Goal: Complete application form

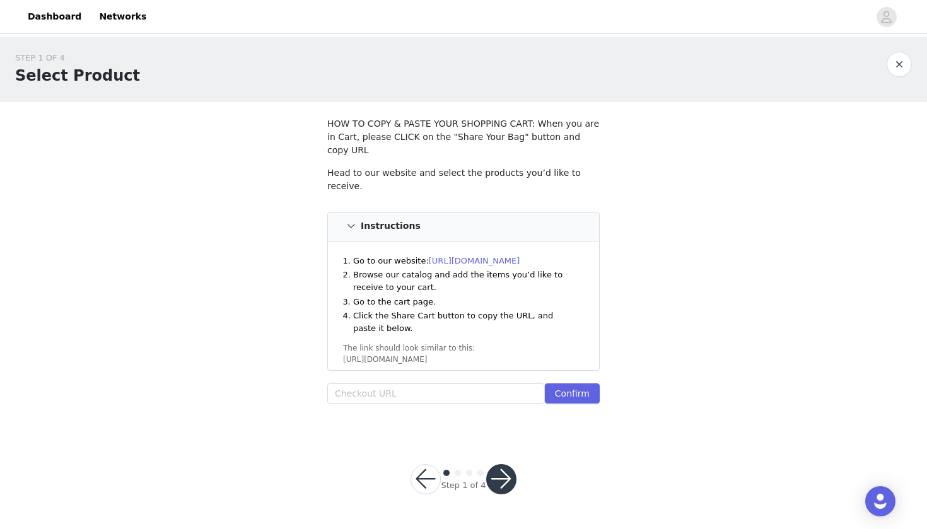
click at [810, 13] on div at bounding box center [511, 17] width 715 height 28
click at [356, 383] on input "text" at bounding box center [435, 393] width 217 height 20
paste input "[URL][DOMAIN_NAME]"
type input "https://www.windsorstore.com/cart"
click at [444, 383] on input "https://www.windsorstore.com/cart" at bounding box center [435, 393] width 217 height 20
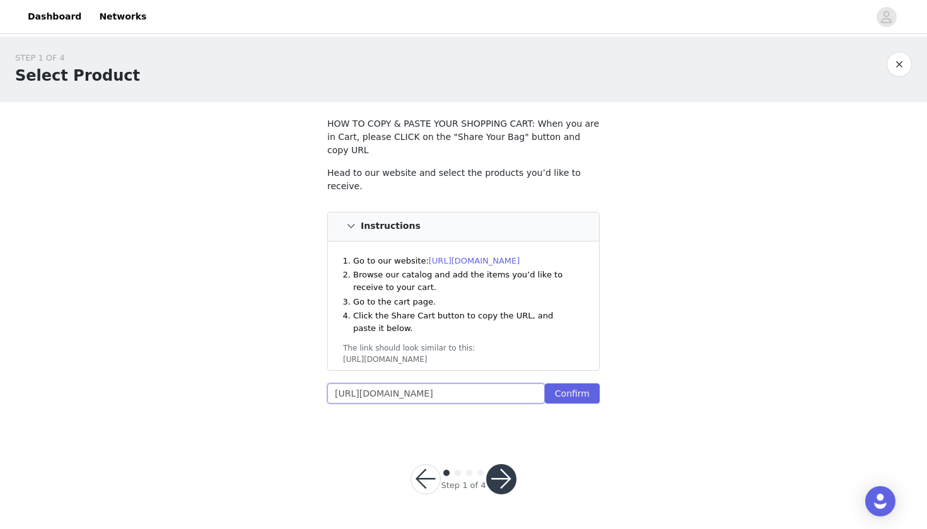
click at [444, 383] on input "https://www.windsorstore.com/cart" at bounding box center [435, 393] width 217 height 20
paste input "https://www.windsorstore.com/cart/43293982785587:1,43268773183539:1,43317637709…"
type input "https://www.windsorstore.com/cart/43293982785587:1,43268773183539:1,43317637709…"
click at [587, 383] on button "Confirm" at bounding box center [572, 393] width 55 height 20
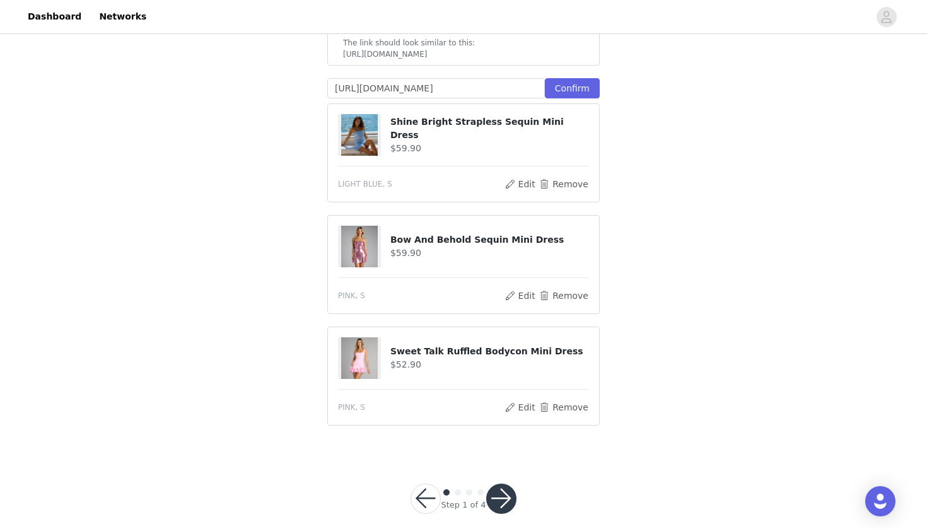
scroll to position [304, 0]
click at [502, 484] on button "button" at bounding box center [501, 499] width 30 height 30
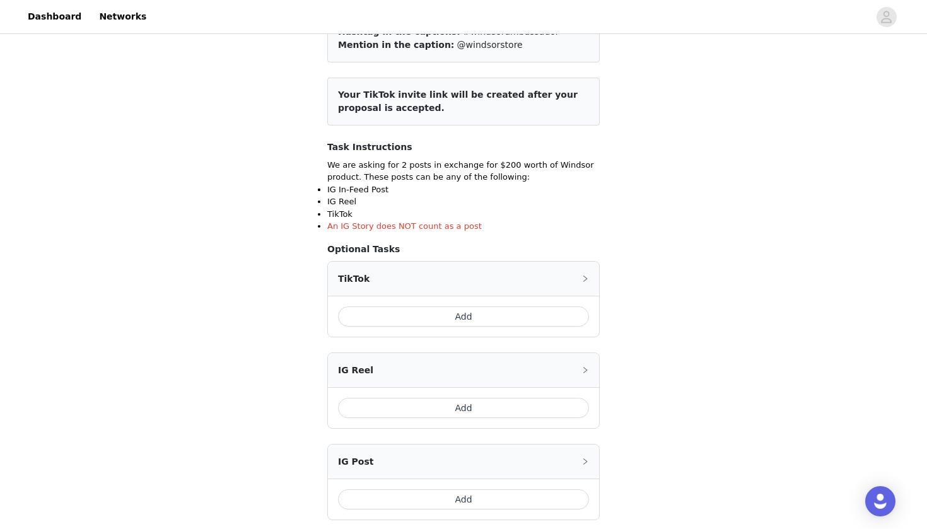
scroll to position [181, 0]
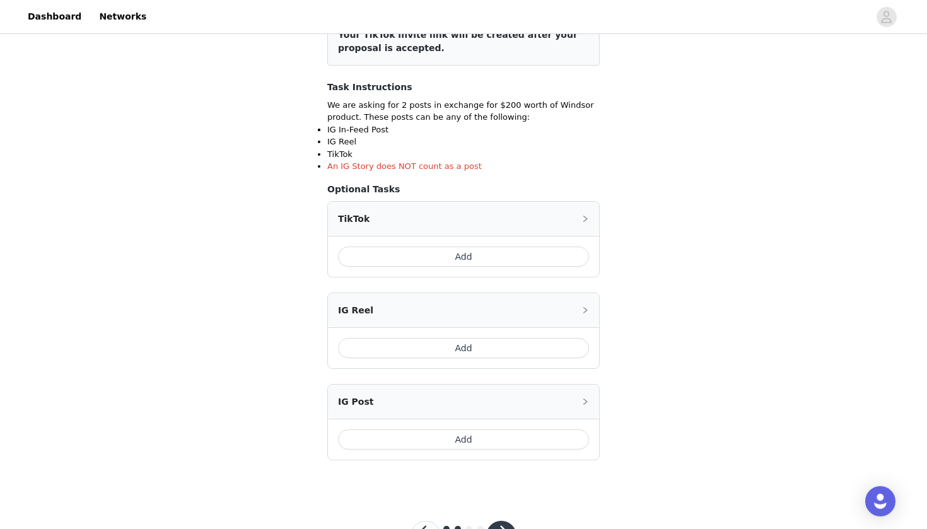
click at [473, 255] on button "Add" at bounding box center [463, 256] width 251 height 20
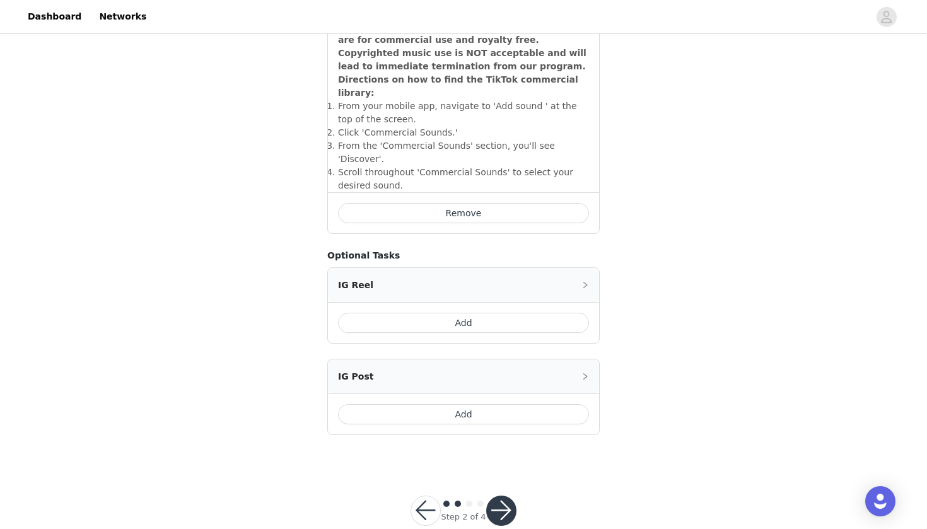
scroll to position [443, 0]
click at [468, 405] on button "Add" at bounding box center [463, 415] width 251 height 20
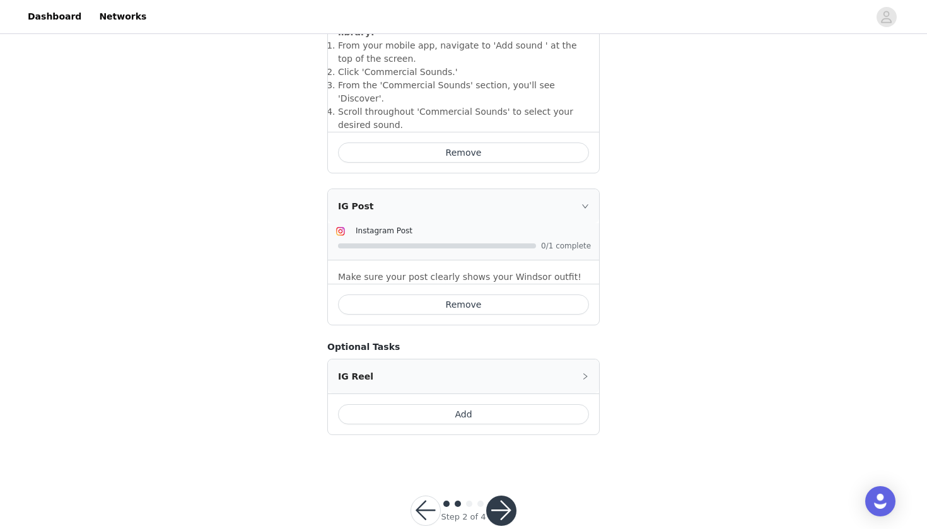
scroll to position [504, 0]
click at [499, 496] on button "button" at bounding box center [501, 511] width 30 height 30
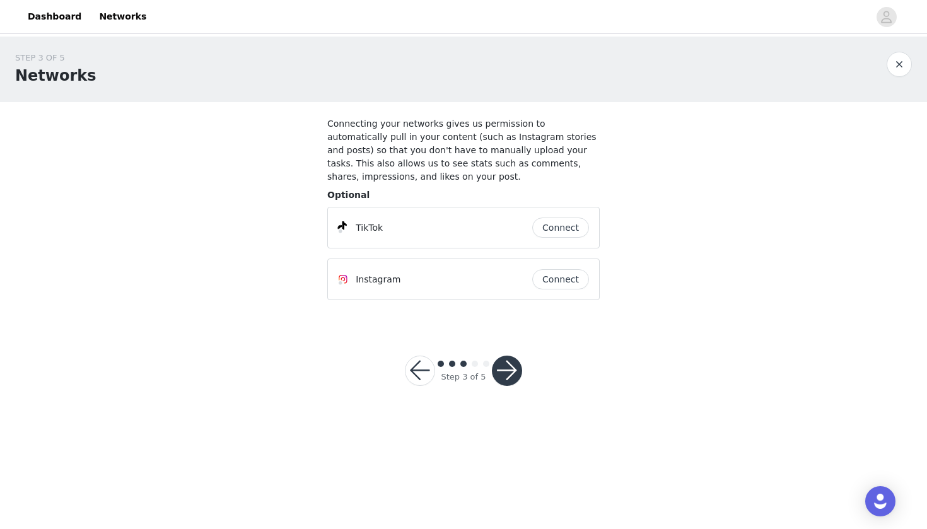
click at [568, 221] on button "Connect" at bounding box center [560, 227] width 57 height 20
click at [558, 281] on button "Connect" at bounding box center [560, 279] width 57 height 20
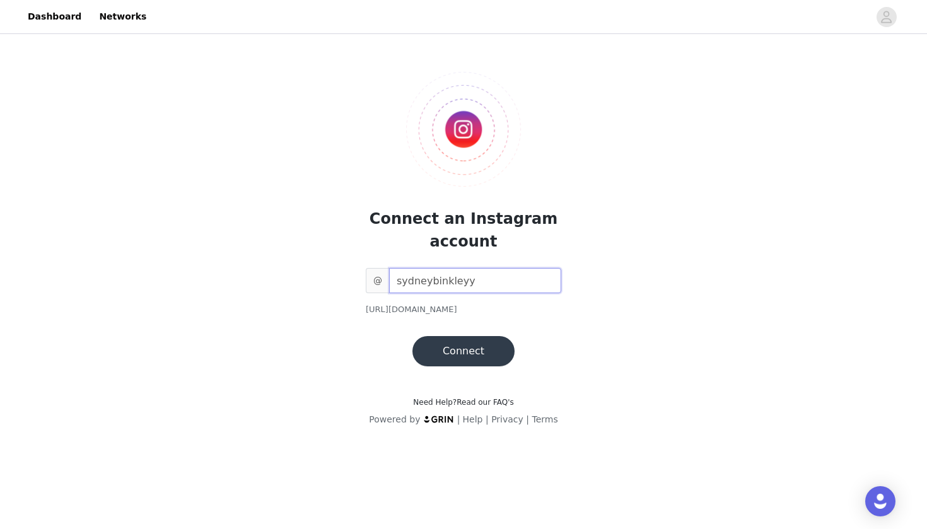
type input "sydneybinkleyy"
click at [480, 343] on button "Connect" at bounding box center [463, 351] width 102 height 30
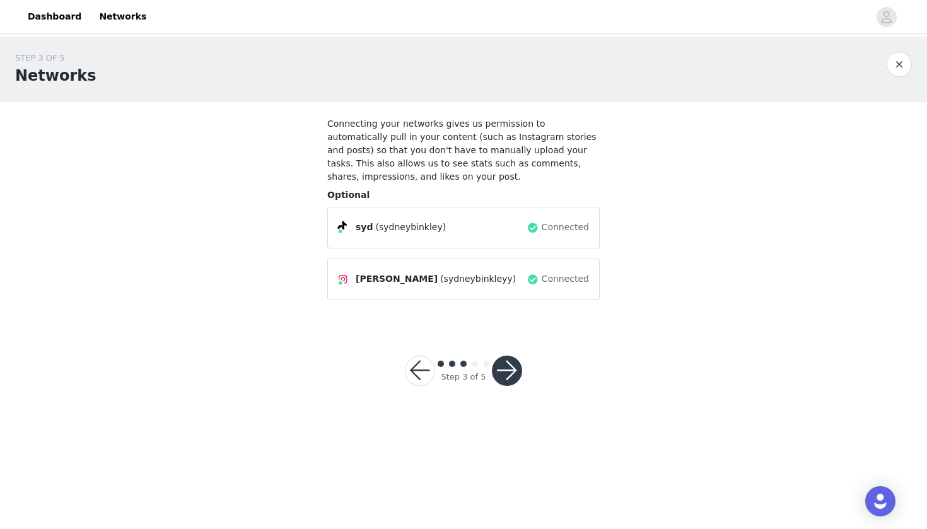
click at [509, 369] on button "button" at bounding box center [507, 370] width 30 height 30
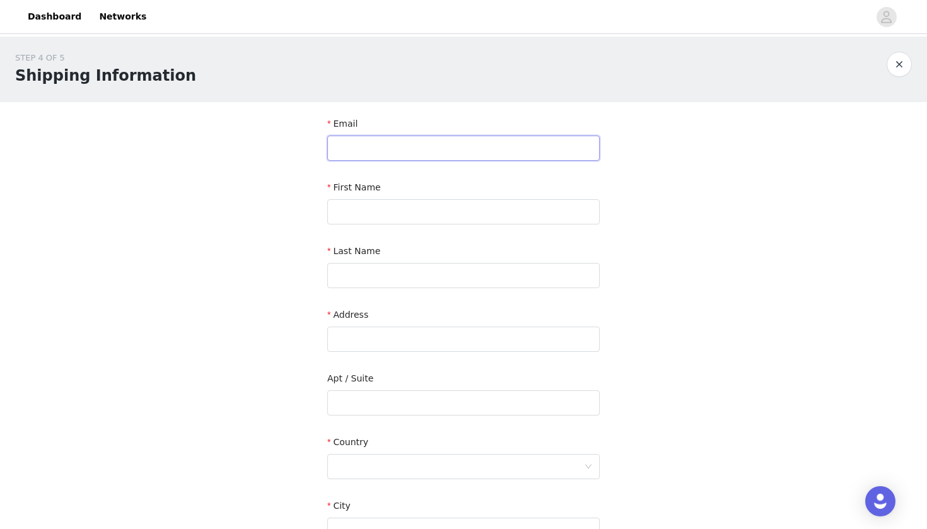
type input "sydneyb0506@icloud.com"
type input "sydney"
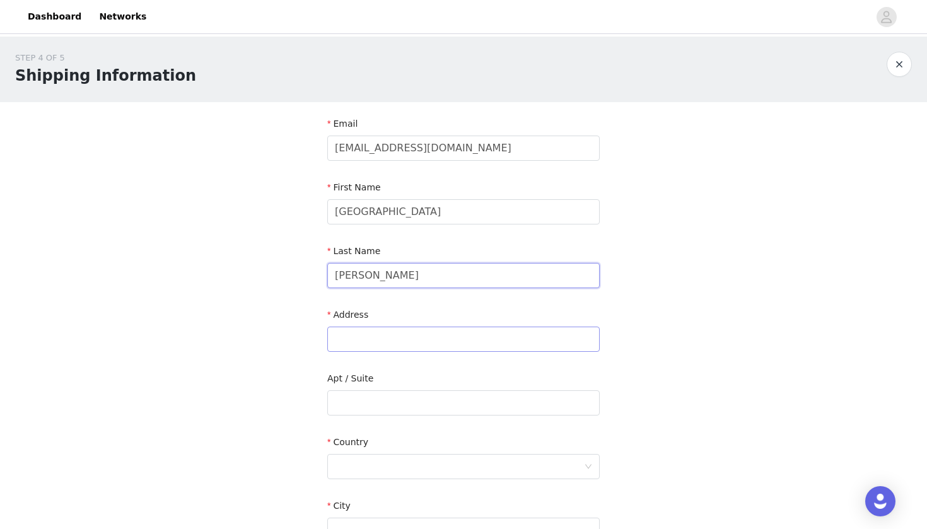
type input "binkley"
type input "17358 Highway 67"
click at [459, 405] on input "text" at bounding box center [463, 402] width 272 height 25
type input "1008"
click at [458, 470] on div at bounding box center [459, 466] width 249 height 24
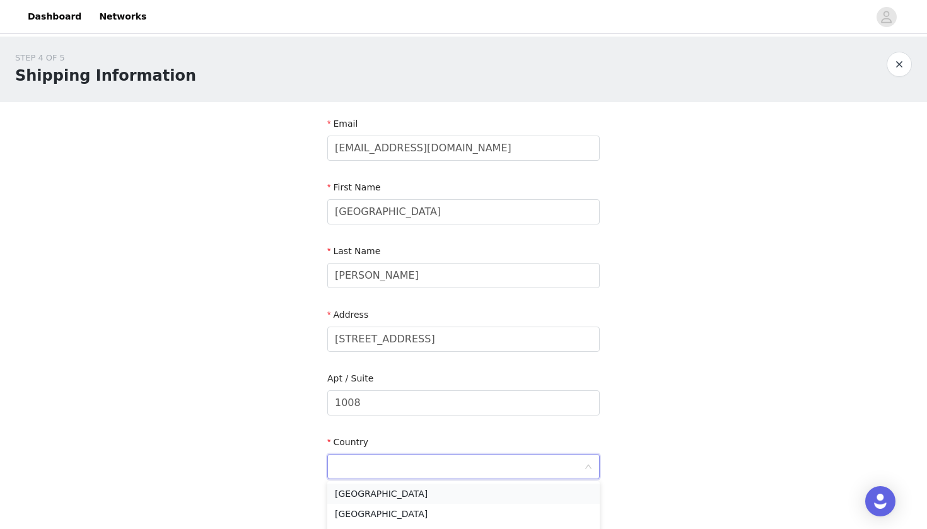
click at [460, 491] on li "United States" at bounding box center [463, 493] width 272 height 20
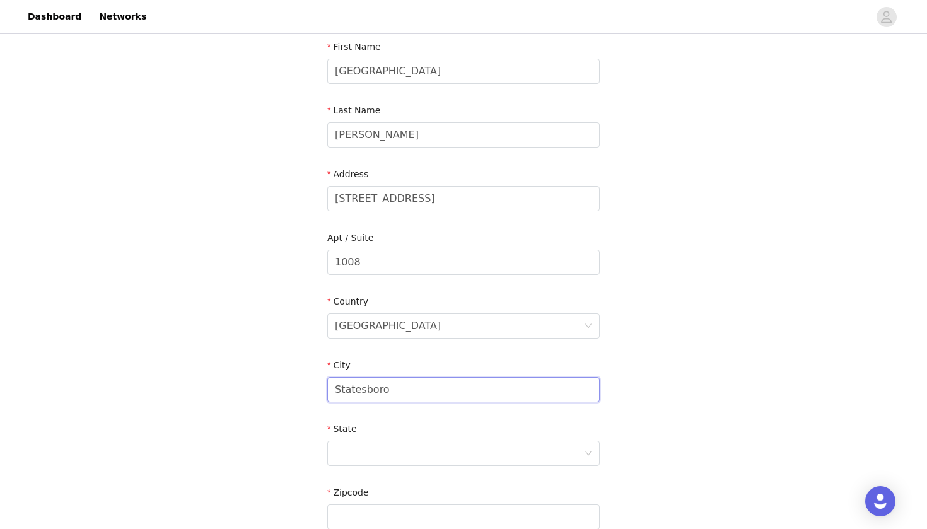
scroll to position [182, 0]
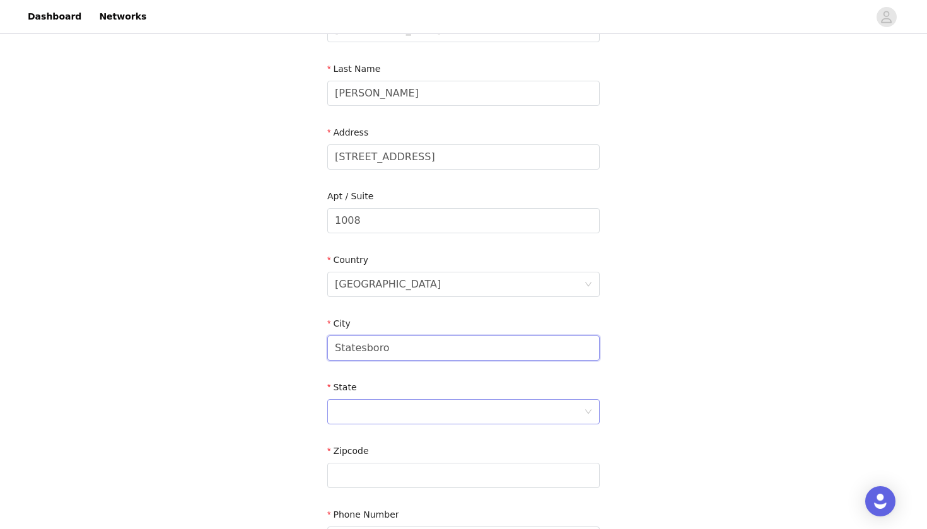
type input "Statesboro"
click at [429, 417] on div at bounding box center [459, 412] width 249 height 24
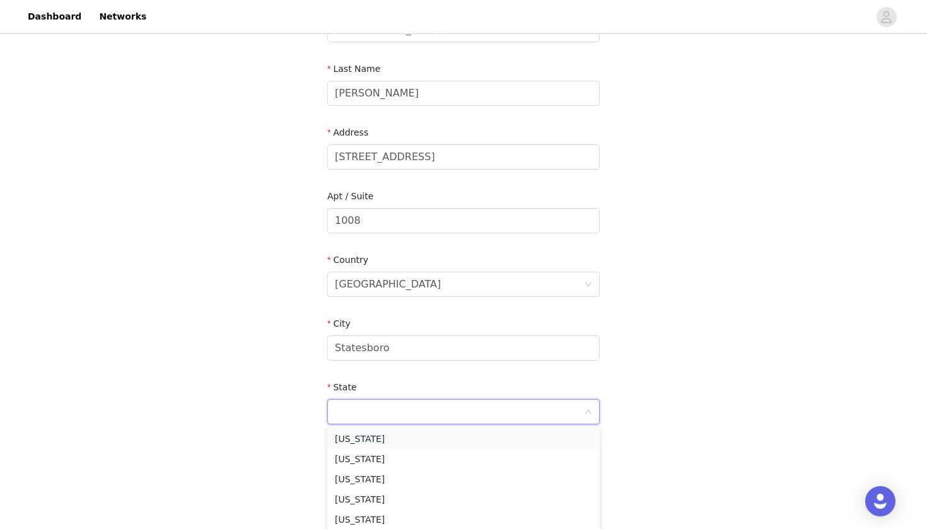
type input "G"
click at [513, 435] on li "Georgia" at bounding box center [463, 439] width 272 height 20
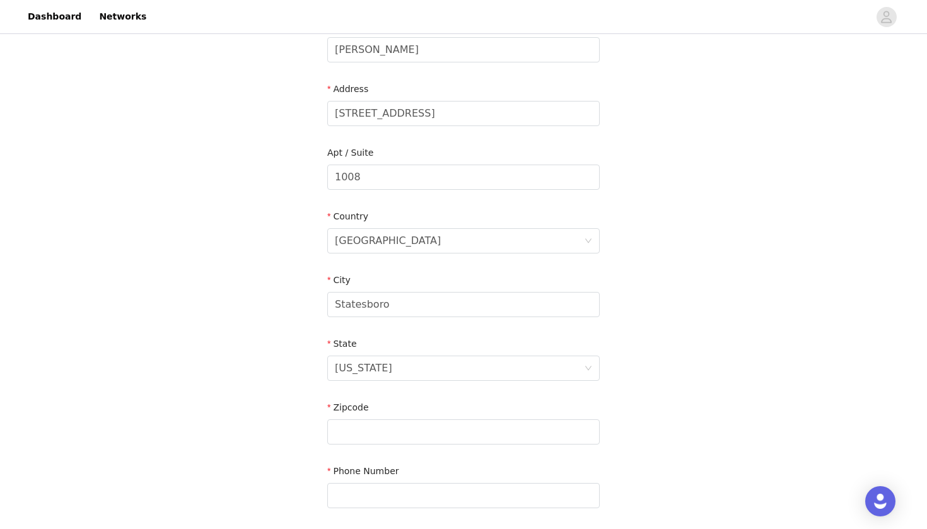
scroll to position [309, 0]
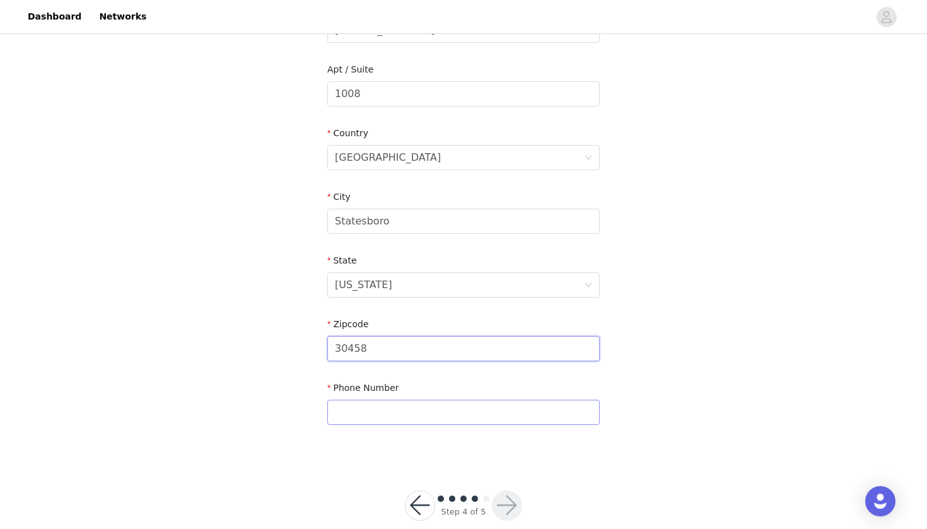
type input "30458"
type input "7069688491"
click at [504, 504] on button "button" at bounding box center [507, 505] width 30 height 30
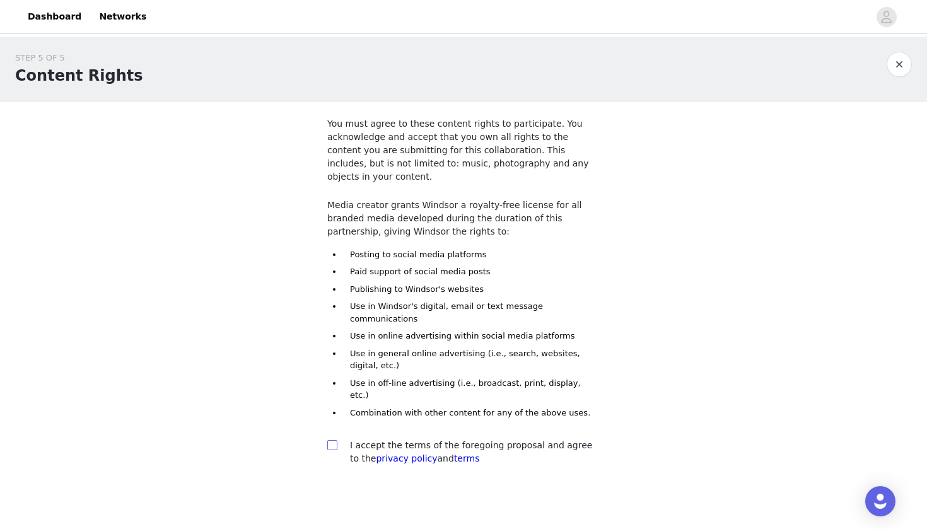
click at [332, 440] on input "checkbox" at bounding box center [331, 444] width 9 height 9
checkbox input "true"
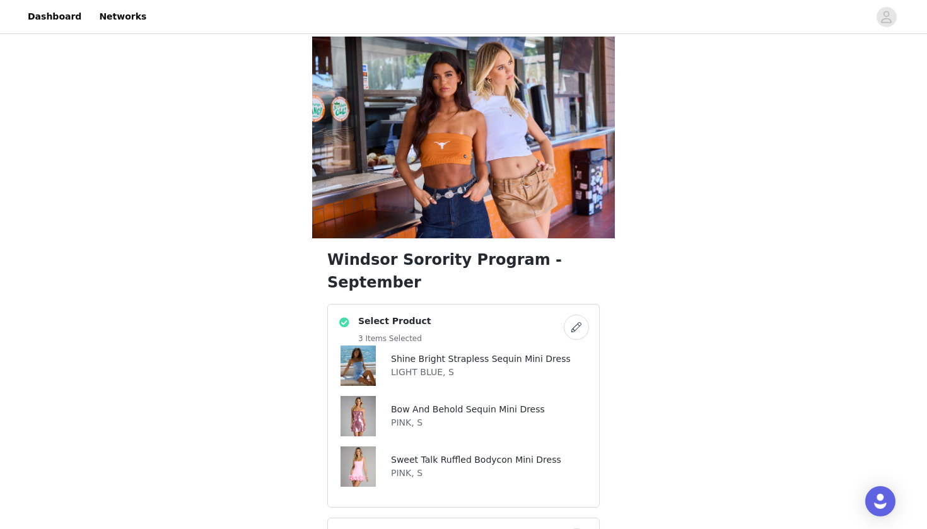
scroll to position [49, 1]
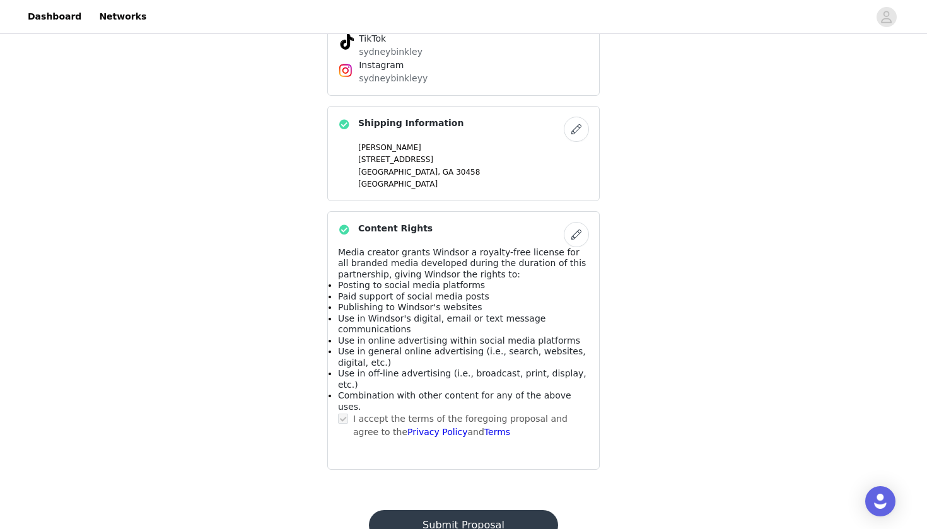
click at [514, 510] on button "Submit Proposal" at bounding box center [463, 525] width 188 height 30
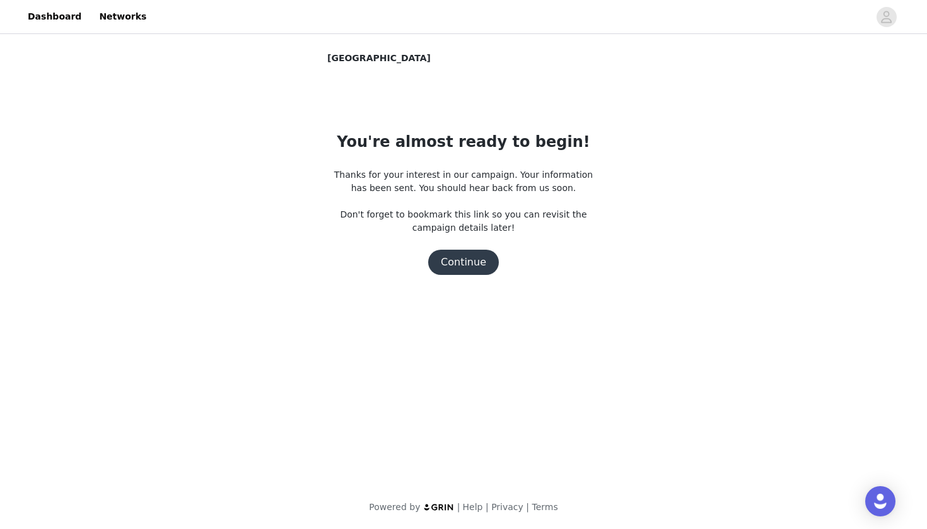
click at [466, 258] on button "Continue" at bounding box center [463, 262] width 71 height 25
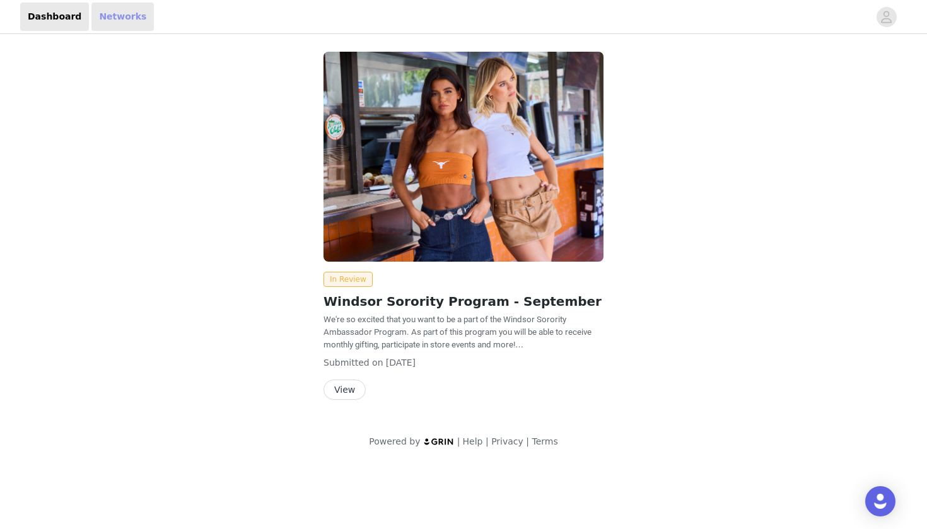
click at [118, 27] on link "Networks" at bounding box center [122, 17] width 62 height 28
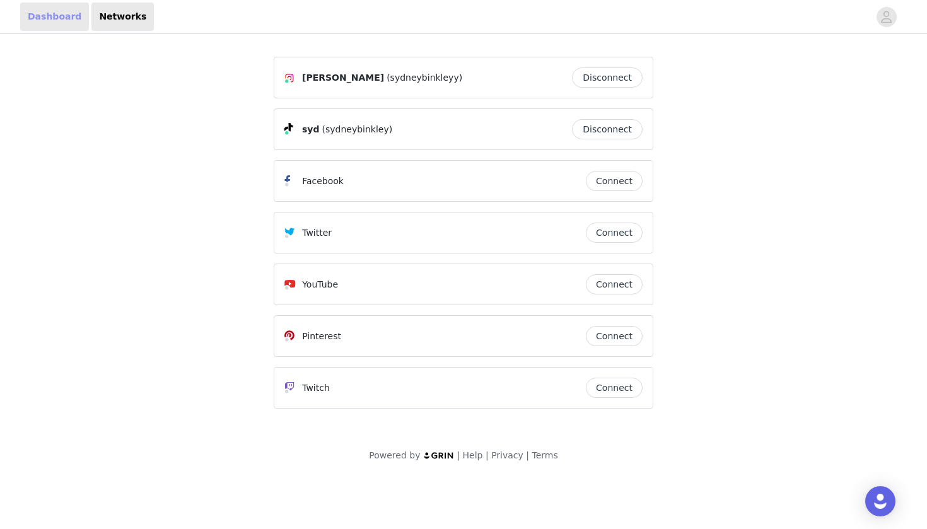
click at [56, 15] on link "Dashboard" at bounding box center [54, 17] width 69 height 28
